Goal: Transaction & Acquisition: Purchase product/service

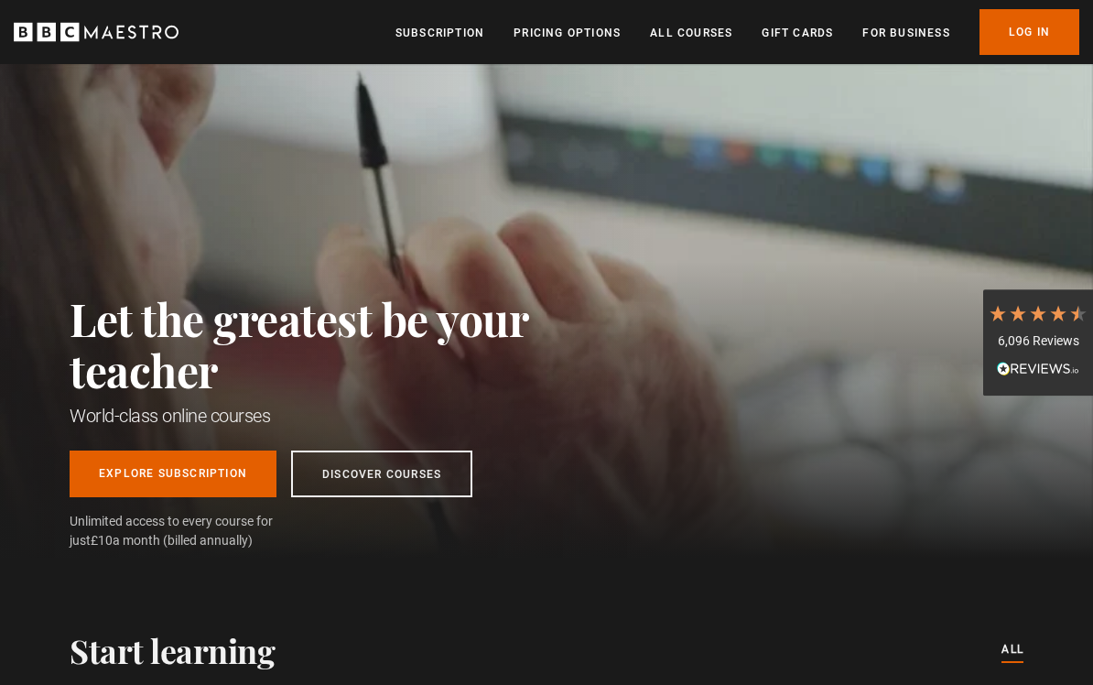
click at [694, 51] on ul "Subscription Pricing Options All Courses Gift Cards For business Already have a…" at bounding box center [737, 32] width 684 height 46
click at [678, 38] on link "All Courses" at bounding box center [691, 33] width 82 height 18
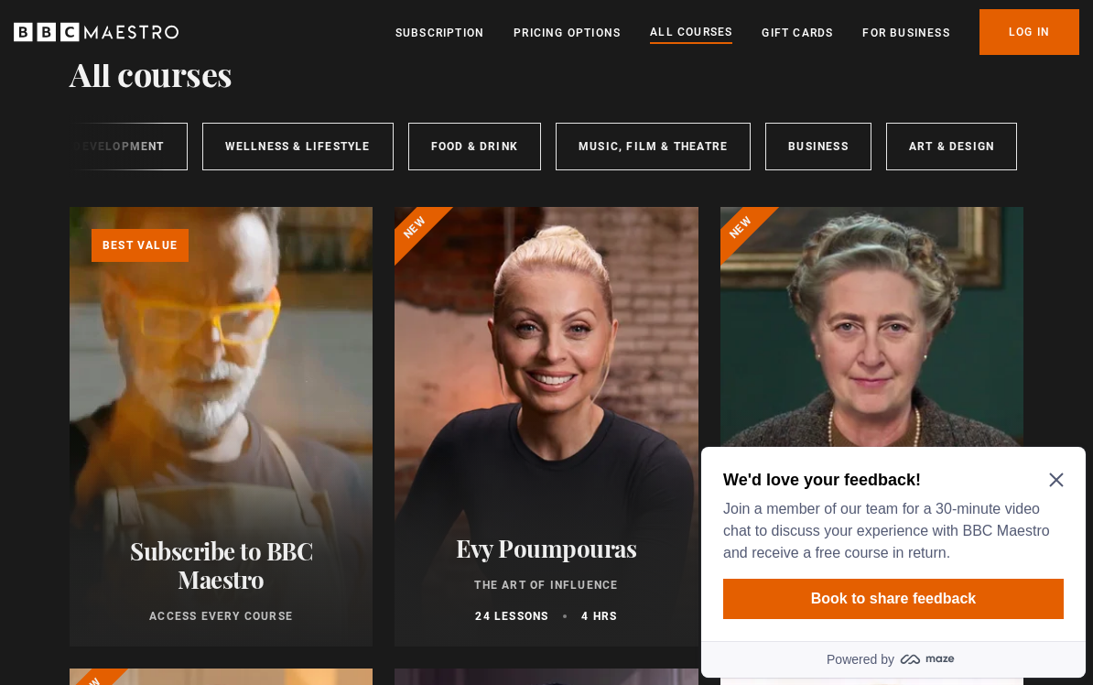
scroll to position [0, 391]
click at [1056, 477] on icon "Close Maze Prompt" at bounding box center [1056, 479] width 15 height 15
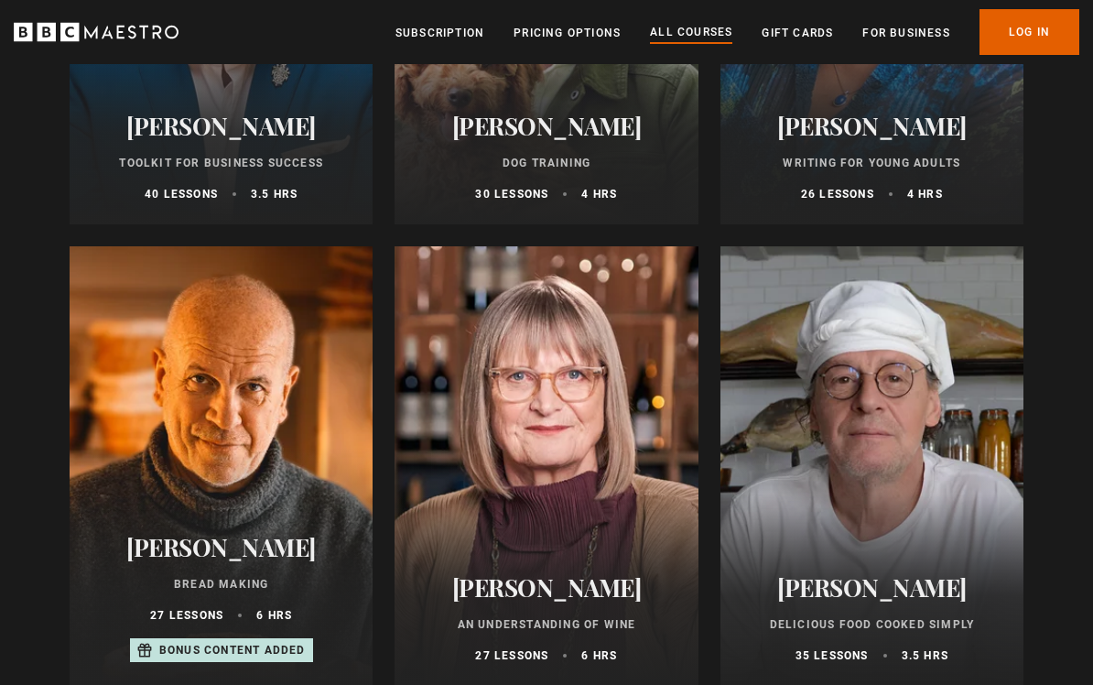
scroll to position [6339, 0]
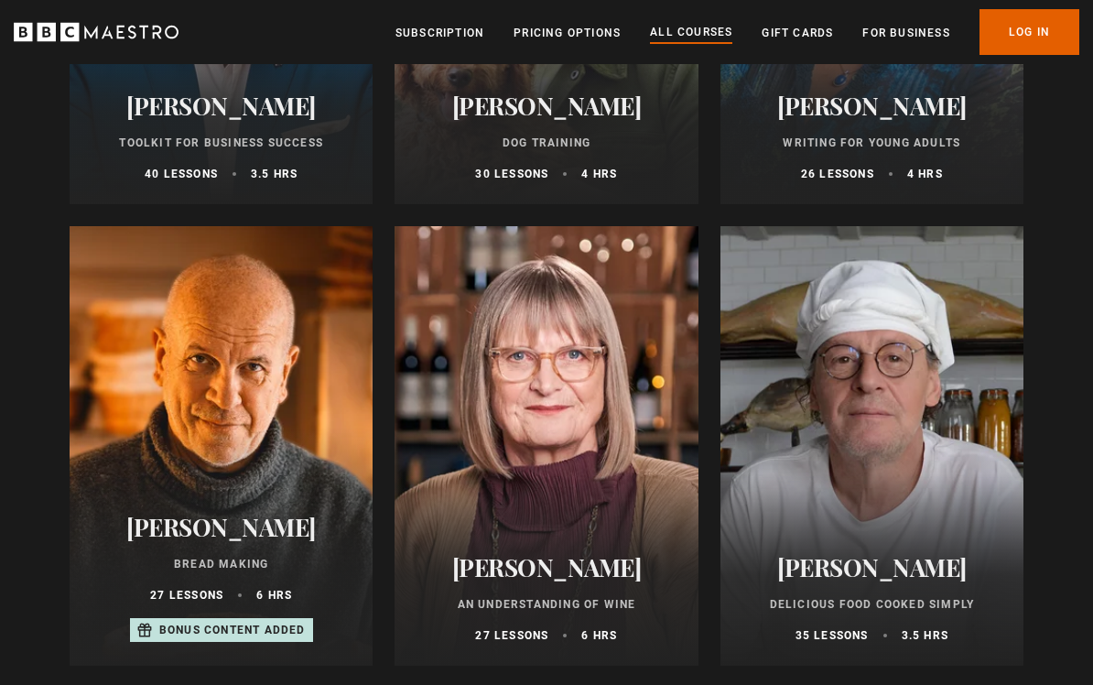
click at [256, 289] on div at bounding box center [221, 445] width 303 height 439
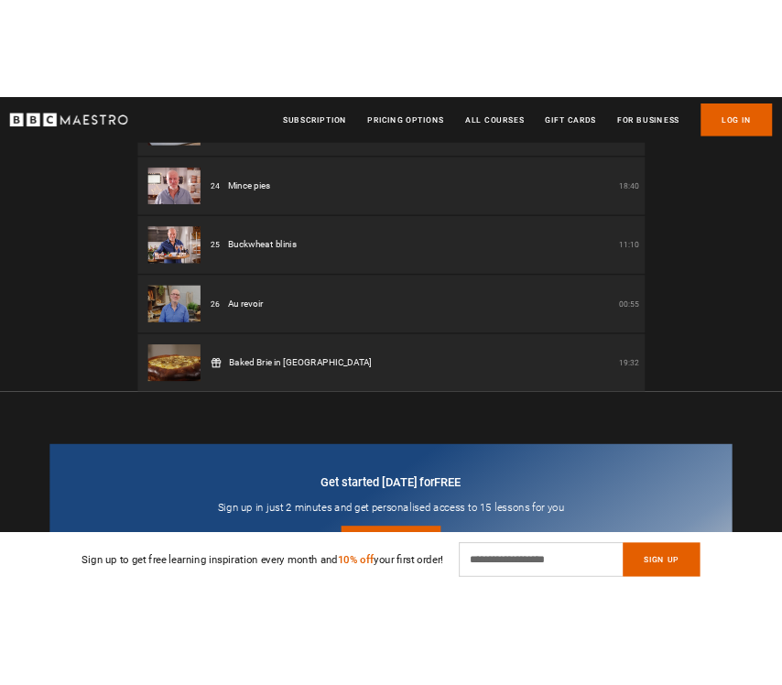
scroll to position [2586, 0]
